Goal: Task Accomplishment & Management: Manage account settings

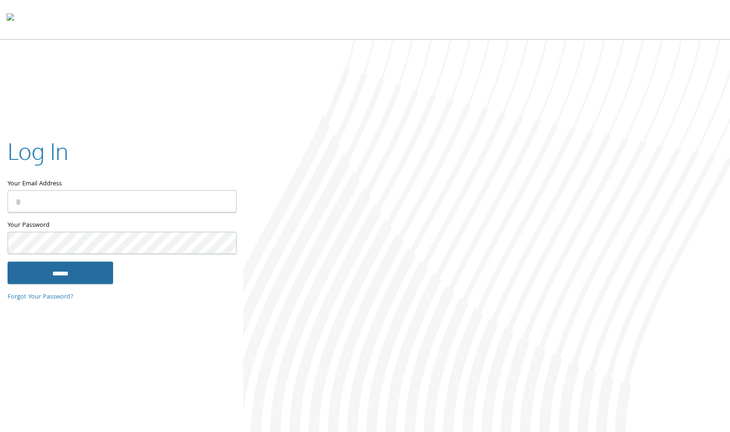
type input "**********"
click at [102, 278] on input "******" at bounding box center [61, 273] width 106 height 23
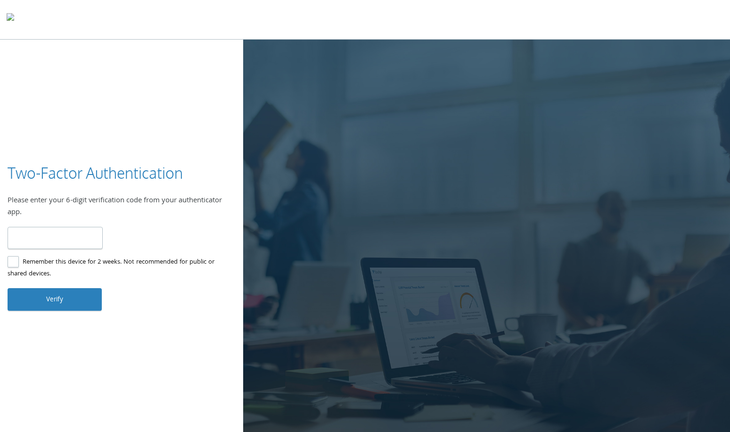
click at [75, 233] on input "number" at bounding box center [55, 238] width 95 height 22
type input "******"
